Goal: Task Accomplishment & Management: Manage account settings

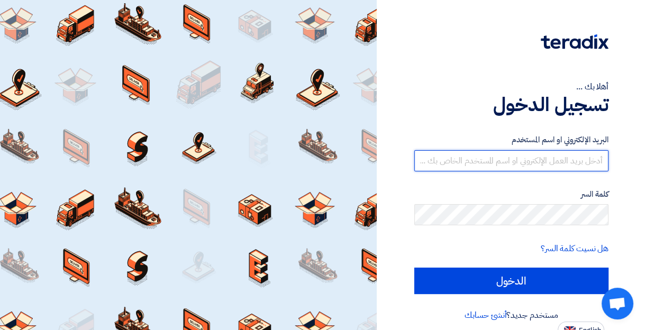
type input "[EMAIL_ADDRESS][DOMAIN_NAME]"
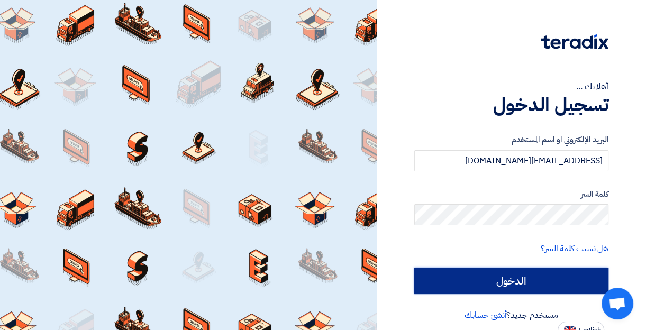
click at [582, 279] on input "الدخول" at bounding box center [511, 281] width 194 height 26
click at [529, 272] on input "الدخول" at bounding box center [511, 281] width 194 height 26
click at [531, 279] on input "الدخول" at bounding box center [511, 281] width 194 height 26
click at [534, 284] on input "الدخول" at bounding box center [511, 281] width 194 height 26
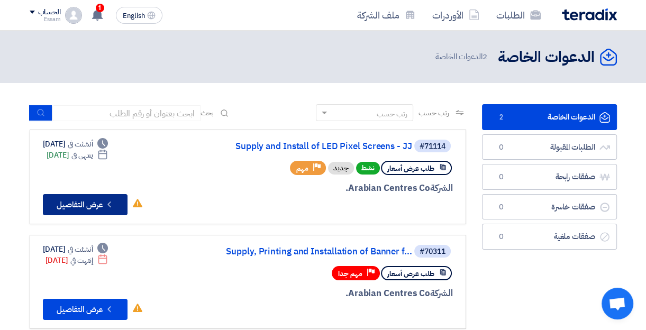
click at [108, 199] on icon "Check details" at bounding box center [109, 204] width 10 height 10
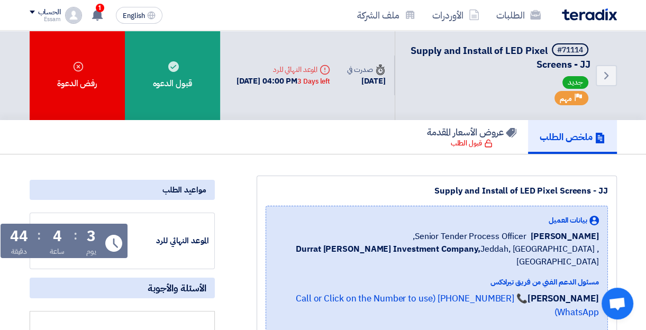
scroll to position [299, 0]
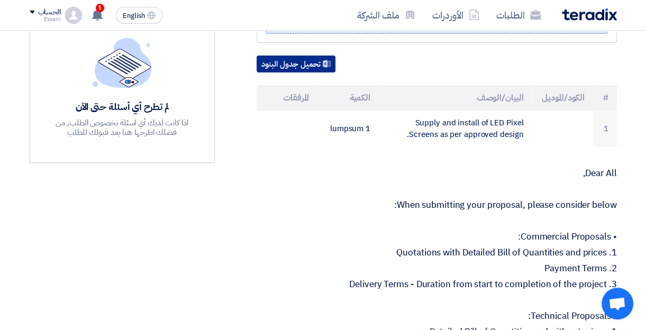
click at [303, 56] on button "تحميل جدول البنود" at bounding box center [296, 64] width 79 height 17
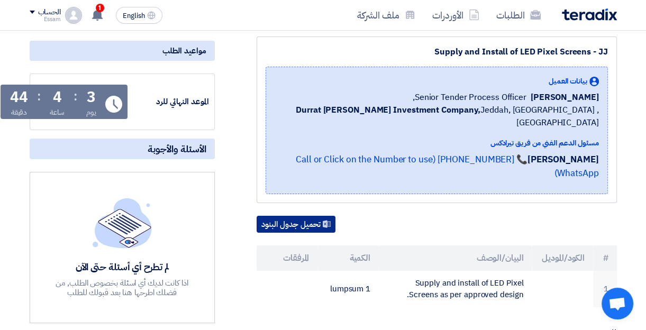
scroll to position [0, 0]
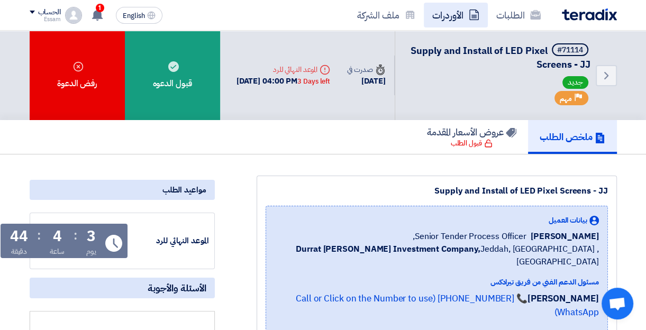
click at [451, 14] on link "الأوردرات" at bounding box center [456, 15] width 64 height 25
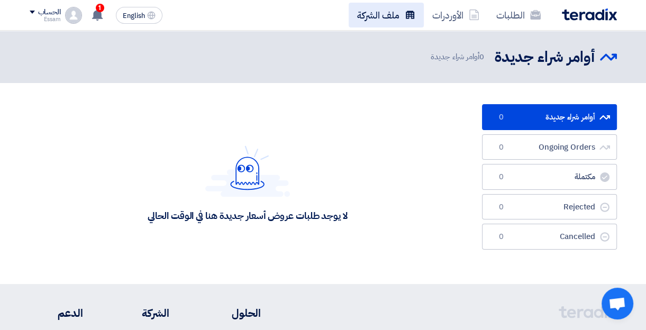
click at [378, 18] on link "ملف الشركة" at bounding box center [386, 15] width 75 height 25
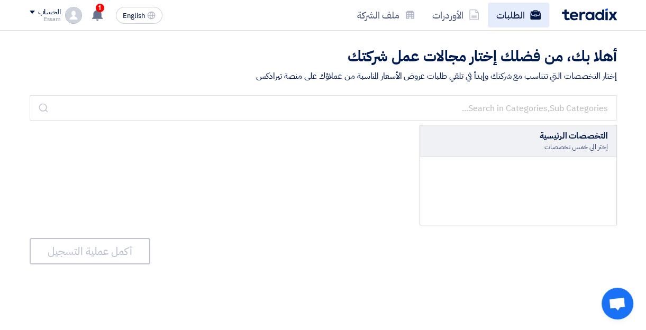
click at [510, 10] on link "الطلبات" at bounding box center [518, 15] width 61 height 25
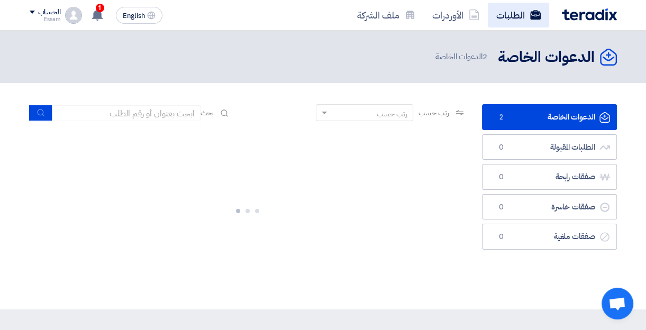
click at [508, 12] on link "الطلبات" at bounding box center [518, 15] width 61 height 25
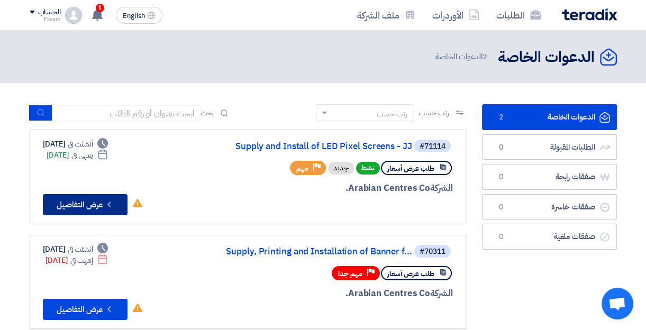
click at [96, 204] on button "Check details عرض التفاصيل" at bounding box center [85, 204] width 85 height 21
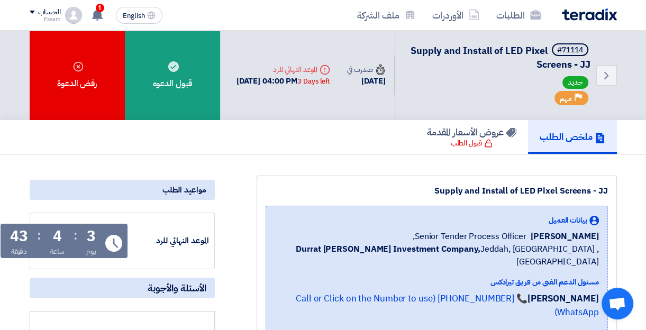
drag, startPoint x: 189, startPoint y: 83, endPoint x: 322, endPoint y: 86, distance: 132.8
click at [189, 83] on div "قبول الدعوه" at bounding box center [172, 75] width 95 height 89
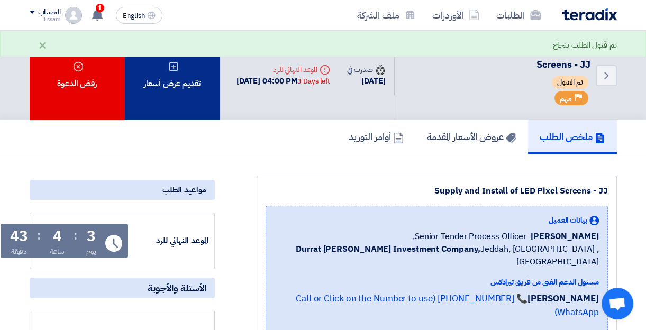
click at [171, 90] on div "تقديم عرض أسعار" at bounding box center [172, 75] width 95 height 89
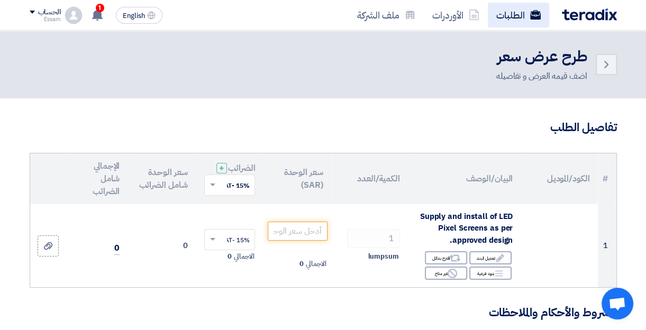
click at [506, 15] on link "الطلبات" at bounding box center [518, 15] width 61 height 25
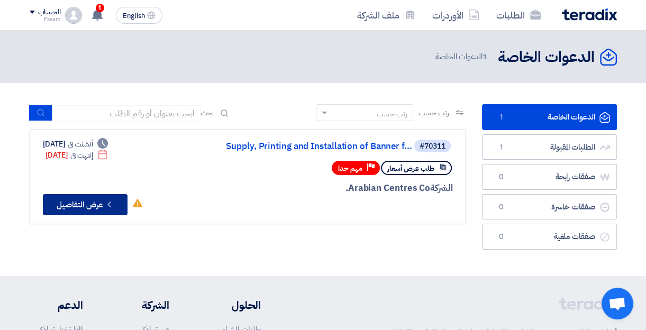
click at [74, 202] on button "Check details عرض التفاصيل" at bounding box center [85, 204] width 85 height 21
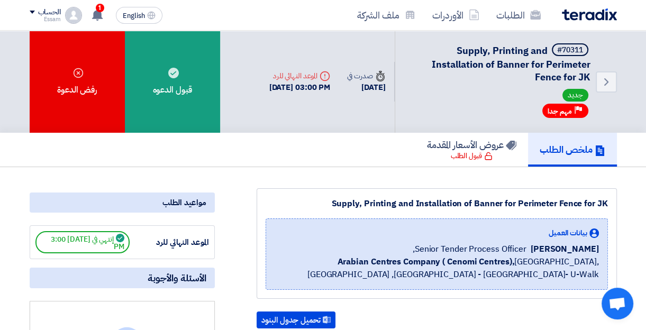
click at [584, 12] on img at bounding box center [589, 14] width 55 height 12
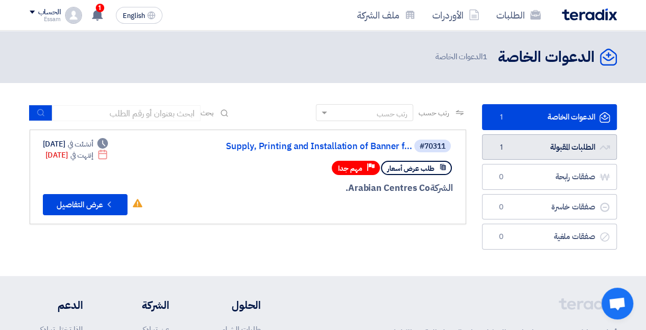
click at [539, 145] on link "الطلبات المقبولة الطلبات المقبولة 1" at bounding box center [549, 147] width 135 height 26
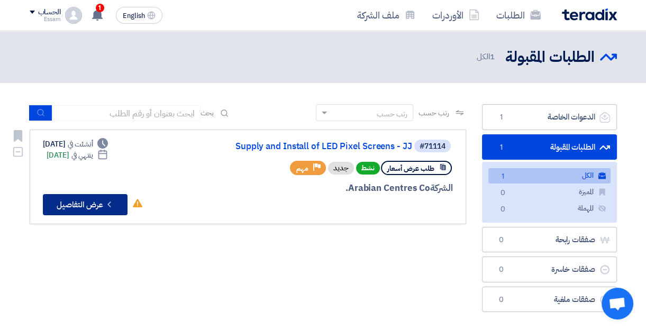
click at [99, 201] on button "Check details عرض التفاصيل" at bounding box center [85, 204] width 85 height 21
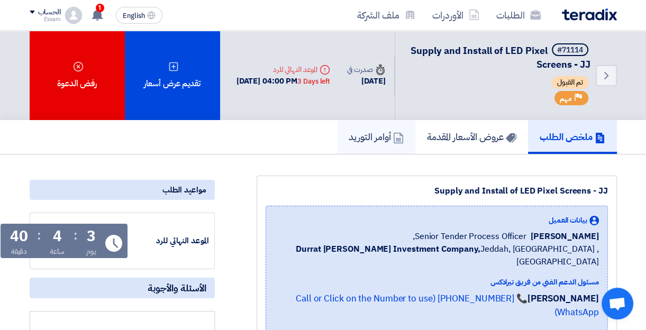
click at [364, 137] on h5 "أوامر التوريد" at bounding box center [376, 137] width 55 height 12
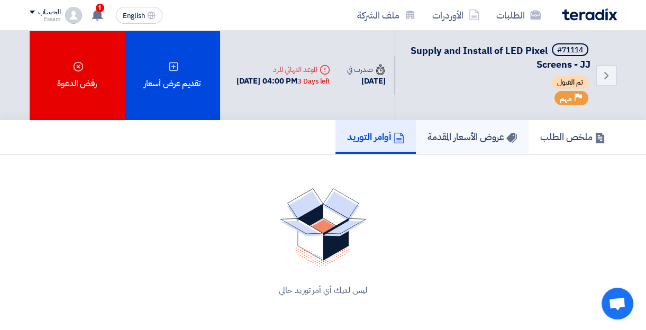
click at [429, 139] on h5 "عروض الأسعار المقدمة" at bounding box center [471, 137] width 89 height 12
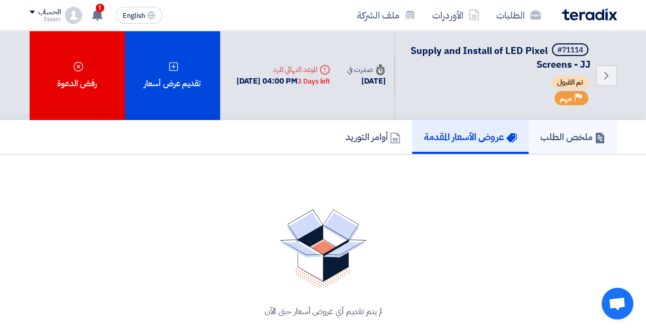
click at [548, 140] on h5 "ملخص الطلب" at bounding box center [572, 137] width 65 height 12
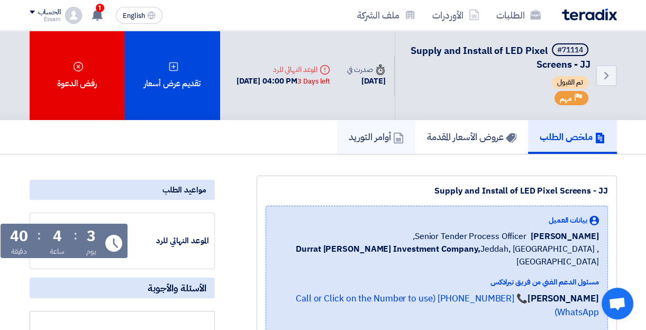
click at [368, 144] on link "أوامر التوريد" at bounding box center [376, 137] width 78 height 34
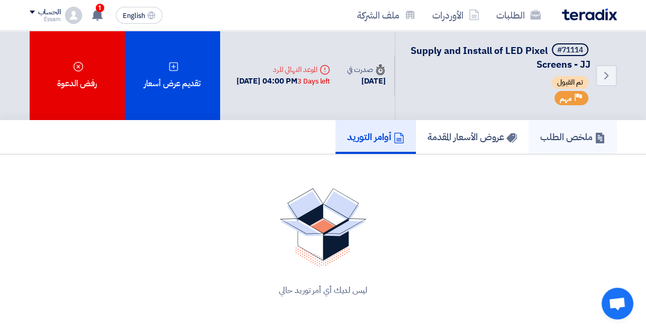
click at [573, 143] on link "ملخص الطلب" at bounding box center [573, 137] width 88 height 34
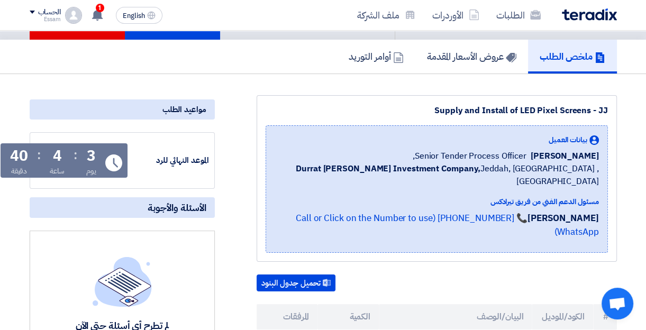
scroll to position [40, 0]
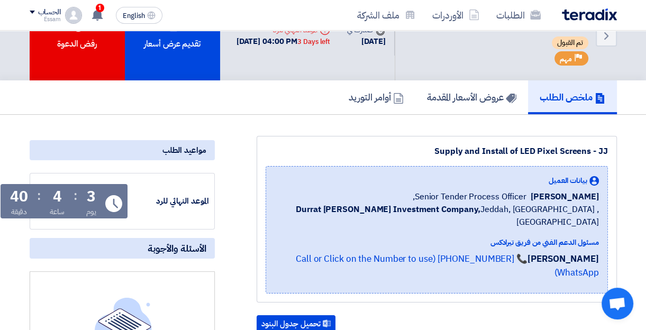
click at [33, 10] on div "الحساب" at bounding box center [45, 12] width 31 height 9
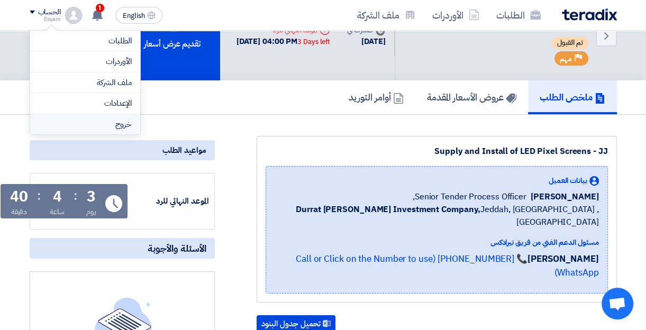
click at [104, 124] on li "خروج" at bounding box center [85, 124] width 110 height 21
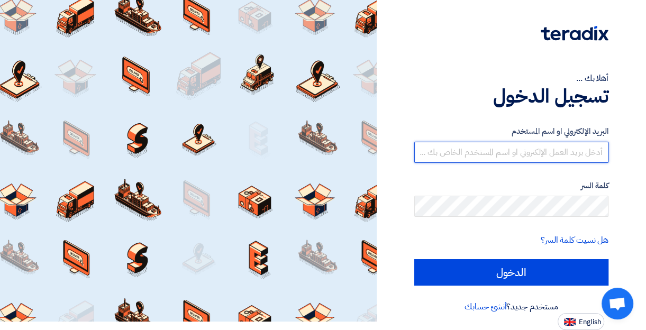
type input "[EMAIL_ADDRESS][DOMAIN_NAME]"
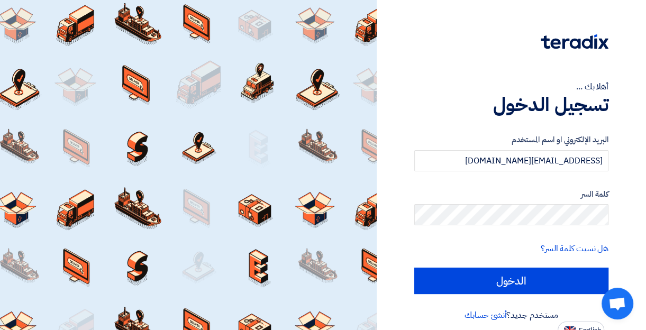
click at [412, 243] on div "أهلا بك ... تسجيل الدخول البريد الإلكتروني او اسم المستخدم print.alasr.adv@gmai…" at bounding box center [511, 169] width 253 height 339
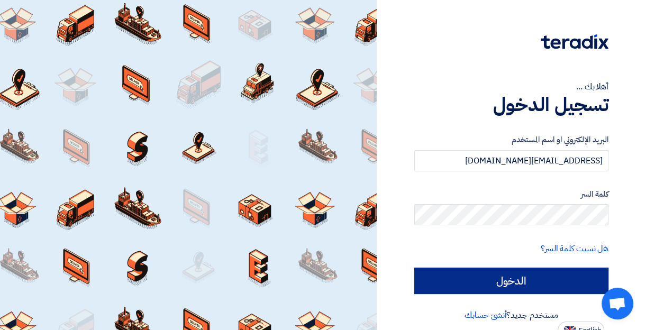
scroll to position [8, 0]
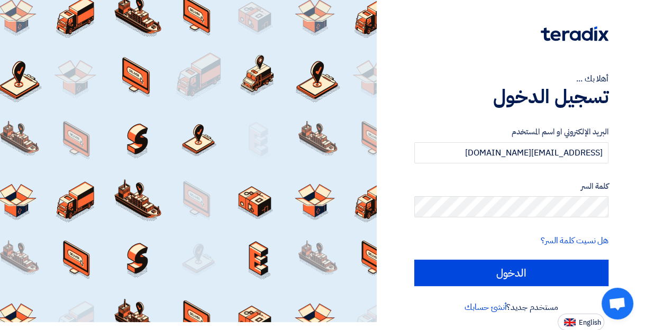
click at [546, 185] on label "كلمة السر" at bounding box center [511, 186] width 194 height 12
click at [472, 181] on label "كلمة السر" at bounding box center [511, 186] width 194 height 12
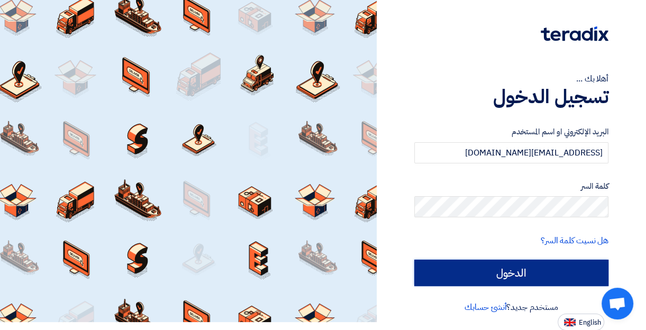
click at [497, 266] on input "الدخول" at bounding box center [511, 273] width 194 height 26
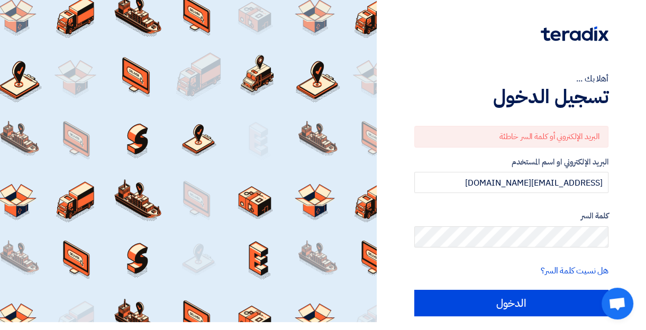
drag, startPoint x: 447, startPoint y: 213, endPoint x: 451, endPoint y: 218, distance: 6.7
click at [447, 213] on label "كلمة السر" at bounding box center [511, 216] width 194 height 12
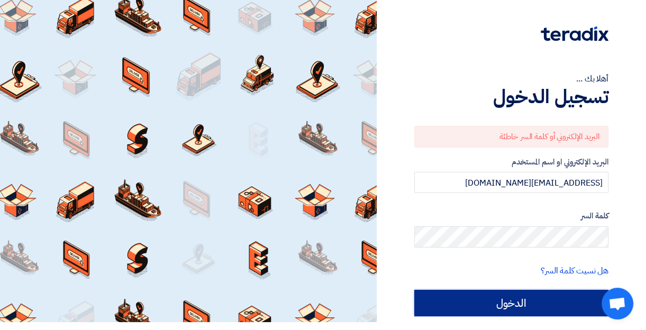
click at [497, 312] on input "الدخول" at bounding box center [511, 303] width 194 height 26
click at [503, 304] on input "الدخول" at bounding box center [511, 303] width 194 height 26
click at [504, 305] on input "الدخول" at bounding box center [511, 303] width 194 height 26
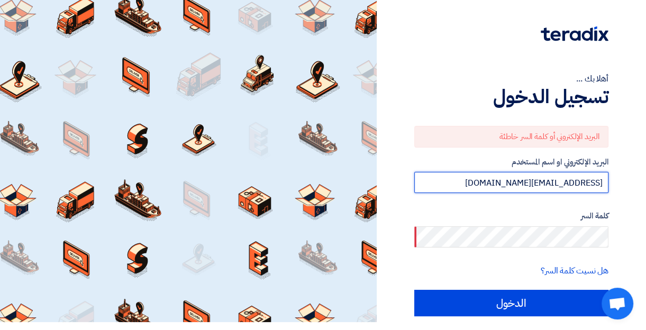
click at [474, 178] on input "[EMAIL_ADDRESS][DOMAIN_NAME]" at bounding box center [511, 182] width 194 height 21
click at [476, 179] on input "[EMAIL_ADDRESS][DOMAIN_NAME]" at bounding box center [511, 182] width 194 height 21
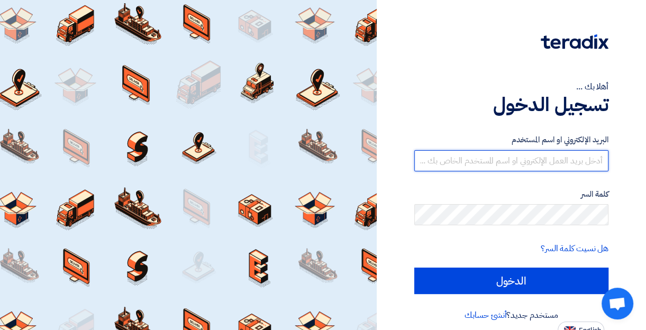
type input "[EMAIL_ADDRESS][DOMAIN_NAME]"
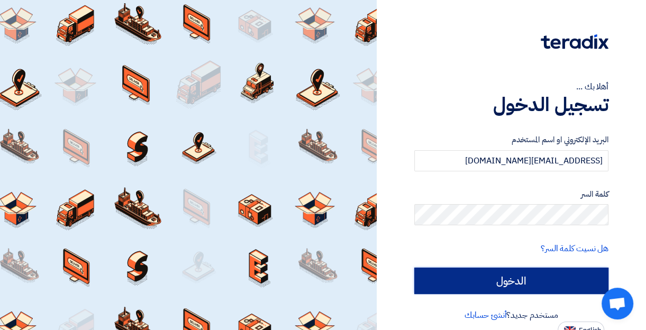
click at [456, 280] on input "الدخول" at bounding box center [511, 281] width 194 height 26
click at [463, 280] on input "الدخول" at bounding box center [511, 281] width 194 height 26
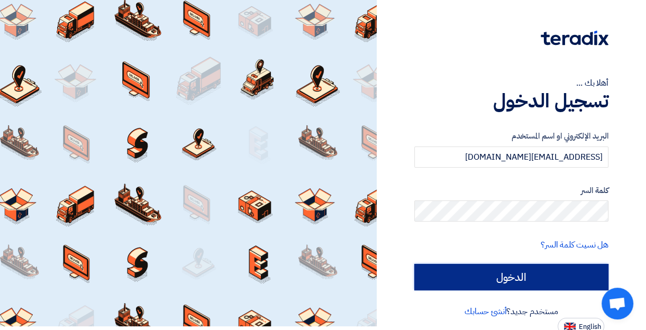
scroll to position [1, 0]
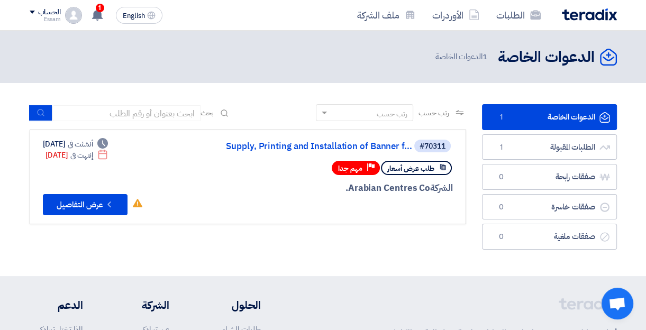
click at [47, 19] on div "Essam" at bounding box center [45, 19] width 31 height 6
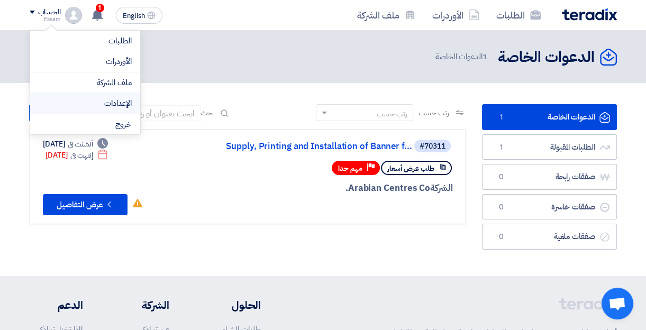
click at [93, 103] on link "الإعدادات" at bounding box center [85, 103] width 93 height 12
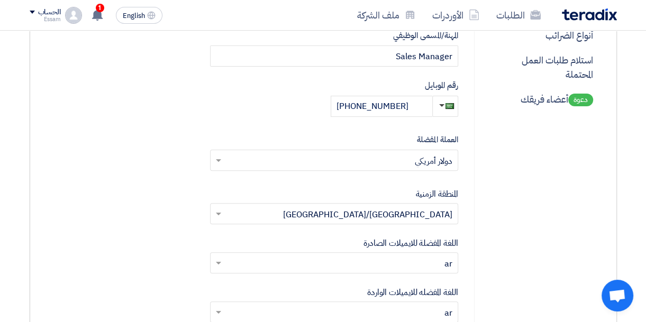
scroll to position [272, 0]
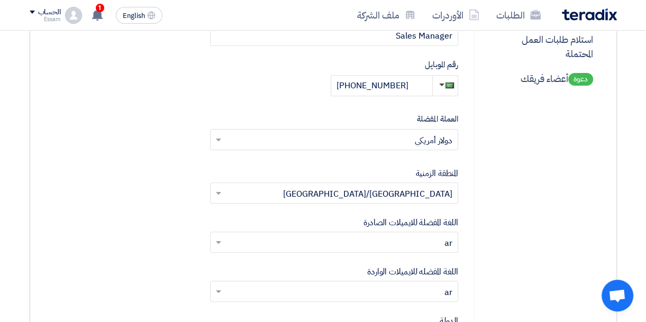
click at [223, 135] on span at bounding box center [217, 139] width 13 height 13
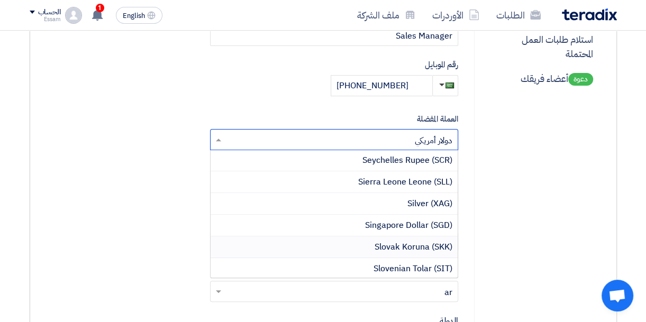
scroll to position [3822, 0]
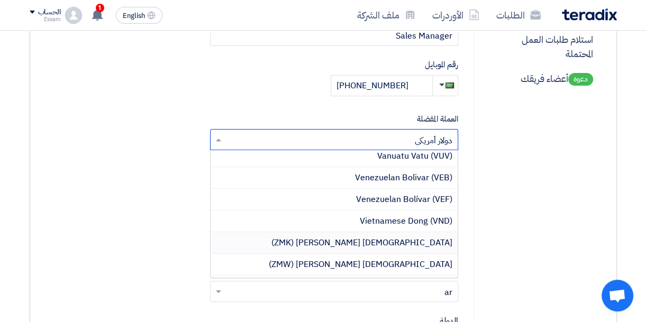
click at [102, 233] on form "إضافة صورة شخصية الإسم الأول Essam الإسم الأخير [GEOGRAPHIC_DATA] البريد الإلكت…" at bounding box center [252, 143] width 414 height 569
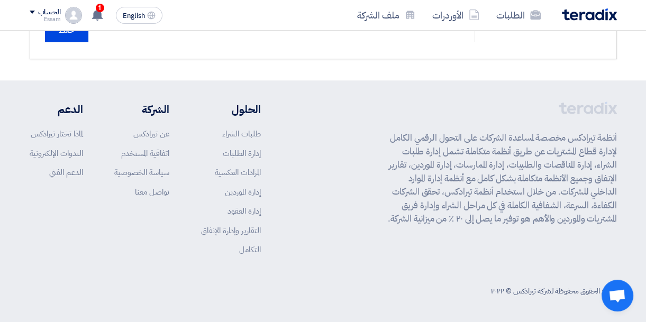
scroll to position [359, 0]
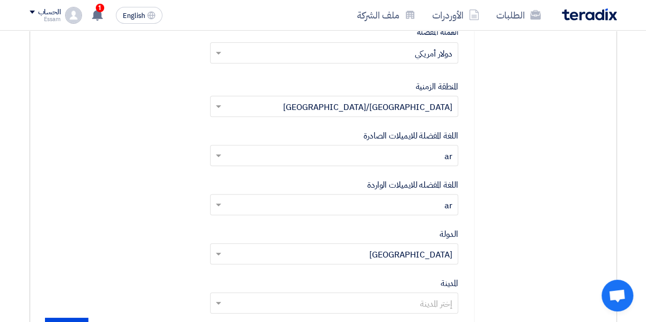
click at [408, 305] on input "text" at bounding box center [339, 304] width 227 height 17
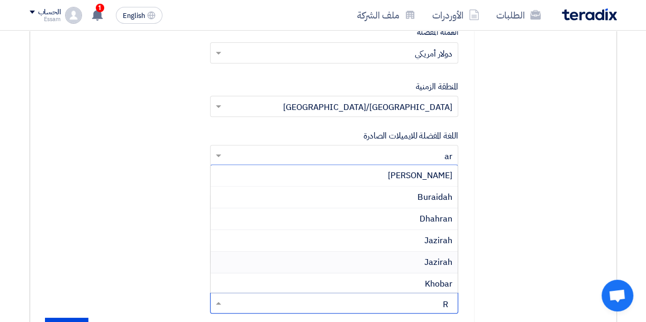
type input "RI"
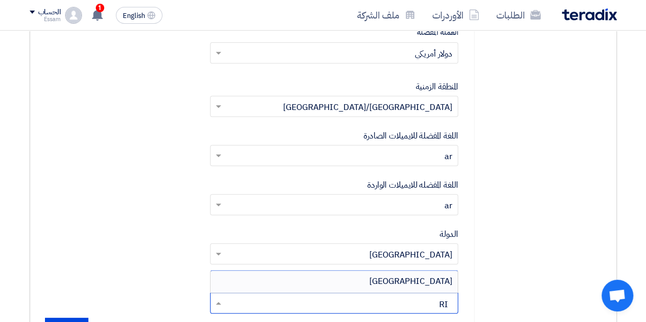
click at [435, 283] on span "[GEOGRAPHIC_DATA]" at bounding box center [410, 281] width 83 height 13
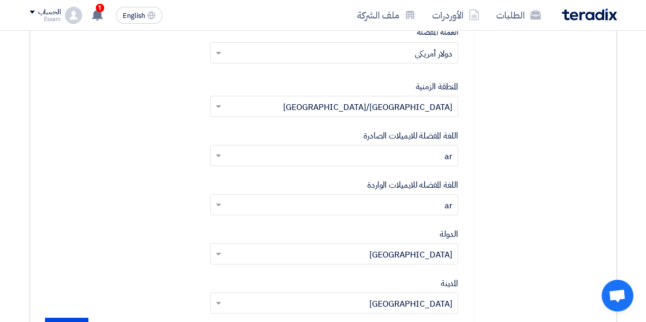
scroll to position [658, 0]
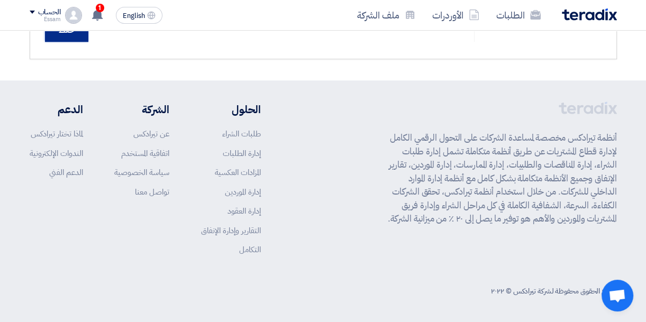
click at [77, 38] on input "حفظ" at bounding box center [66, 30] width 43 height 23
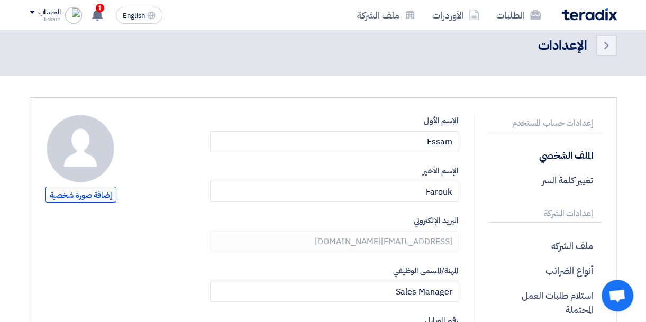
scroll to position [0, 0]
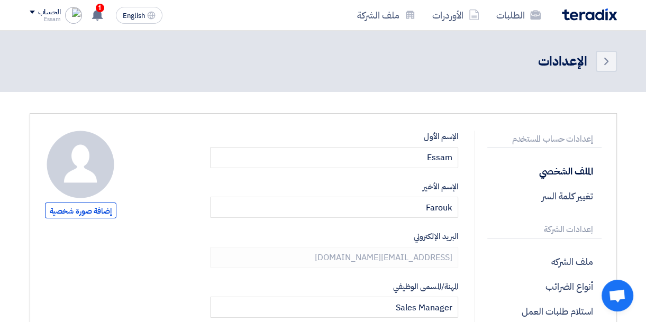
click at [40, 8] on div "الحساب" at bounding box center [49, 12] width 23 height 9
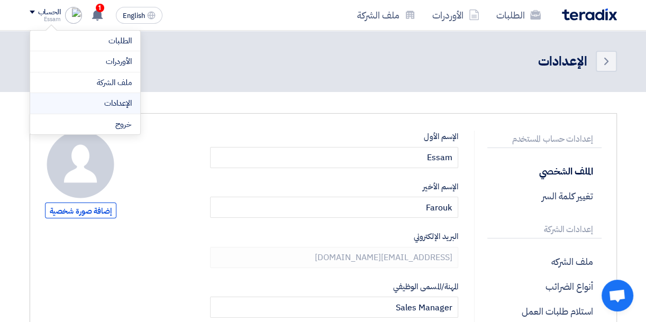
click at [117, 102] on link "الإعدادات" at bounding box center [85, 103] width 93 height 12
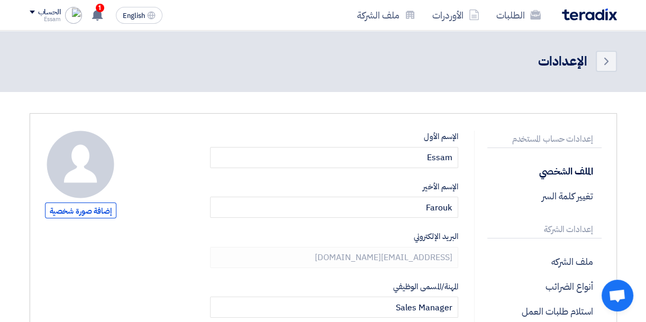
click at [58, 22] on div "Essam" at bounding box center [45, 19] width 31 height 6
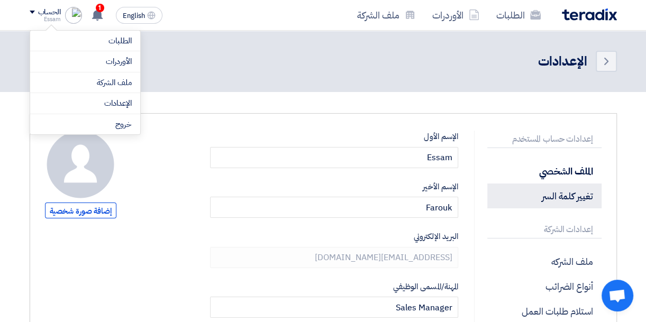
click at [575, 201] on p "تغيير كلمة السر" at bounding box center [544, 196] width 114 height 25
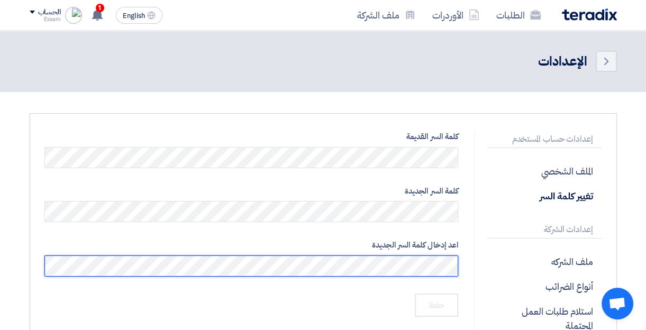
click at [217, 254] on div "اعد إدخال كلمة السر الجديدة" at bounding box center [252, 258] width 414 height 38
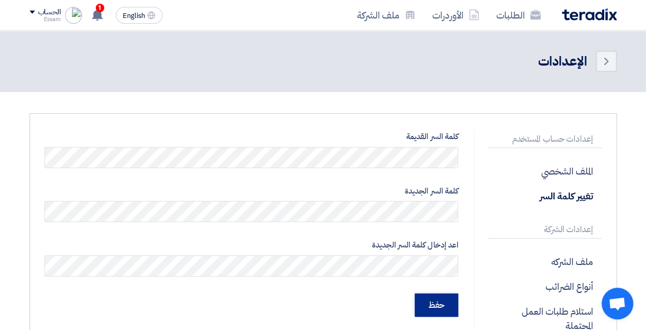
click at [439, 308] on input "حفظ" at bounding box center [436, 305] width 43 height 23
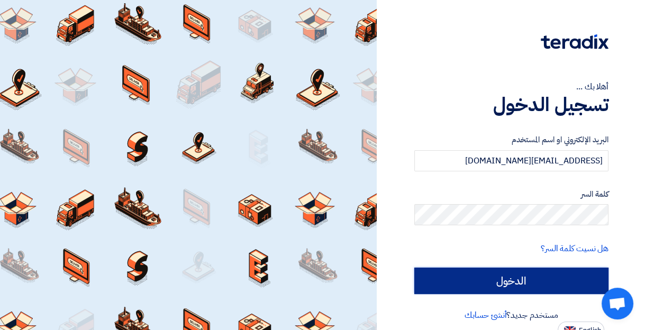
click at [540, 281] on input "الدخول" at bounding box center [511, 281] width 194 height 26
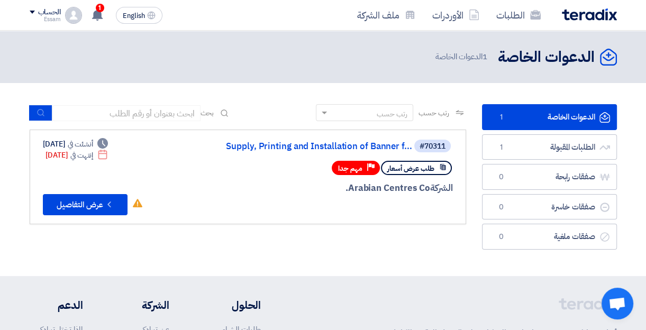
click at [305, 224] on div "رتب حسب رتب حسب بحث مجال الطلب مسؤول المشتريات نوع الطلب" at bounding box center [248, 179] width 452 height 151
click at [311, 149] on link "Supply, Printing and Installation of Banner f..." at bounding box center [307, 147] width 212 height 10
